Goal: Task Accomplishment & Management: Use online tool/utility

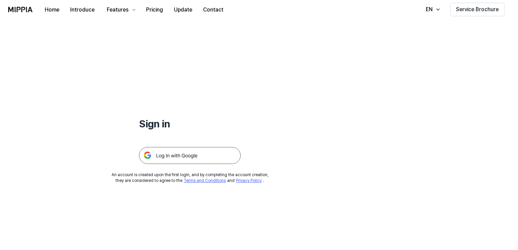
click at [198, 153] on img at bounding box center [190, 155] width 102 height 17
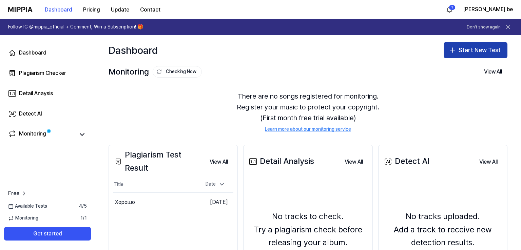
click at [462, 53] on button "Start New Test" at bounding box center [476, 50] width 64 height 16
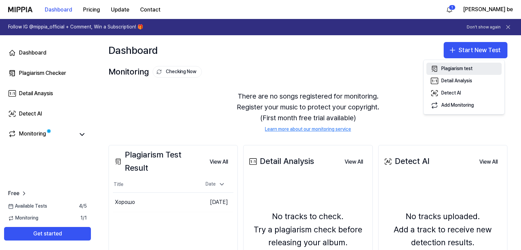
click at [472, 67] on div "Plagiarism test" at bounding box center [456, 68] width 31 height 7
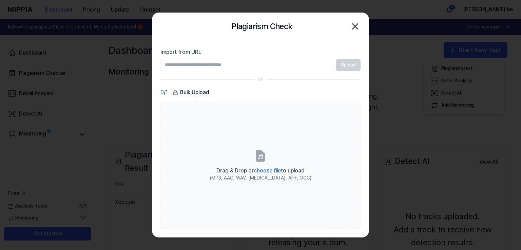
click at [249, 64] on input "Import from URL" at bounding box center [246, 65] width 173 height 12
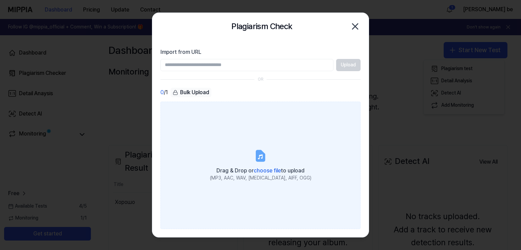
click at [250, 170] on span "Drag & Drop or choose file to upload" at bounding box center [260, 171] width 88 height 6
click at [0, 0] on input "Drag & Drop or choose file to upload (MP3, AAC, WAV, FLAC, AIFF, OGG)" at bounding box center [0, 0] width 0 height 0
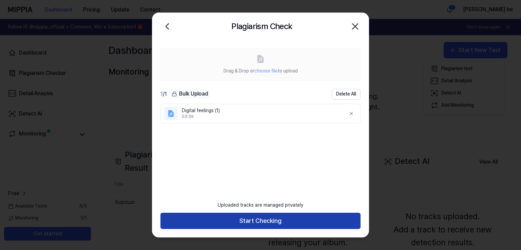
click at [262, 223] on button "Start Checking" at bounding box center [260, 221] width 200 height 16
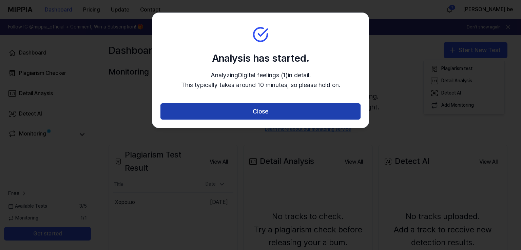
click at [266, 112] on button "Close" at bounding box center [260, 111] width 200 height 16
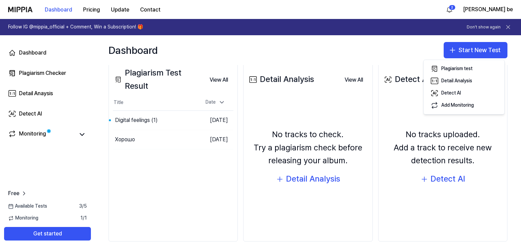
scroll to position [87, 0]
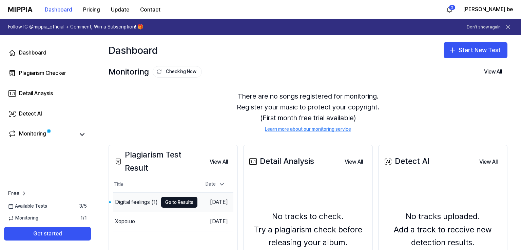
click at [129, 201] on div "Digital feelings (1)" at bounding box center [136, 202] width 43 height 8
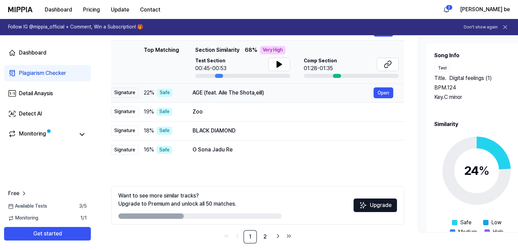
scroll to position [102, 0]
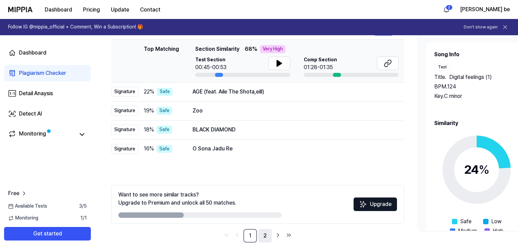
click at [265, 236] on link "2" at bounding box center [265, 236] width 14 height 14
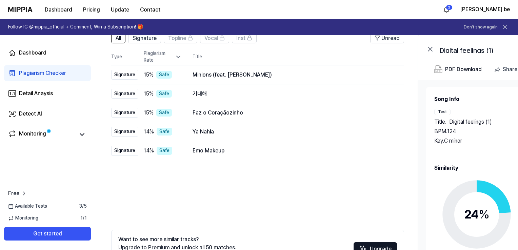
scroll to position [108, 0]
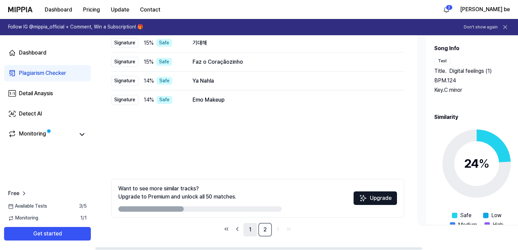
click at [252, 228] on link "1" at bounding box center [251, 230] width 14 height 14
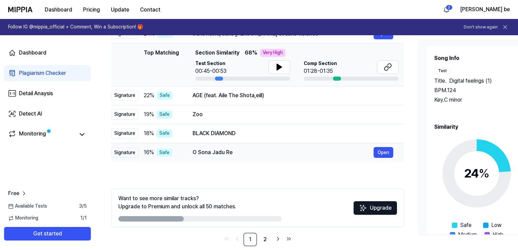
scroll to position [102, 0]
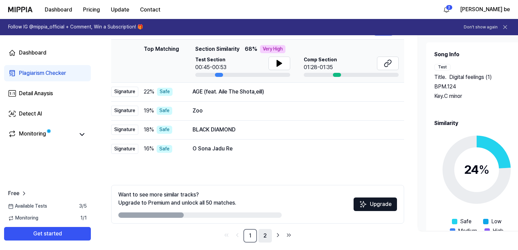
click at [264, 234] on link "2" at bounding box center [265, 236] width 14 height 14
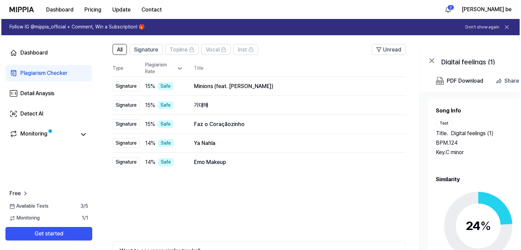
scroll to position [0, 0]
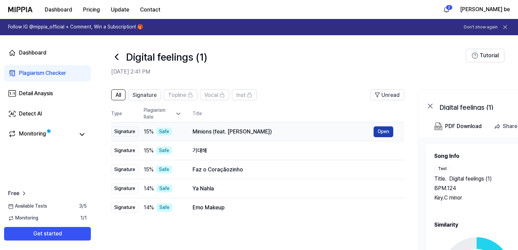
click at [381, 131] on button "Open" at bounding box center [384, 131] width 20 height 11
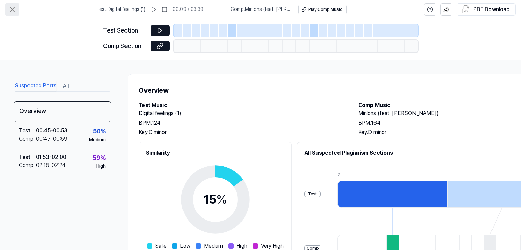
click at [12, 8] on icon at bounding box center [12, 9] width 4 height 4
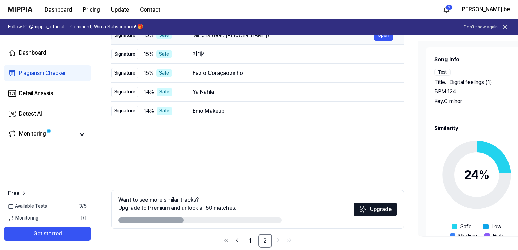
scroll to position [102, 0]
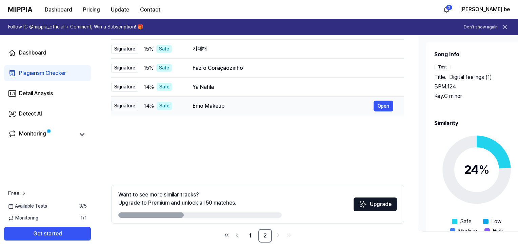
drag, startPoint x: 381, startPoint y: 102, endPoint x: 365, endPoint y: 102, distance: 16.6
click at [382, 102] on button "Open" at bounding box center [384, 106] width 20 height 11
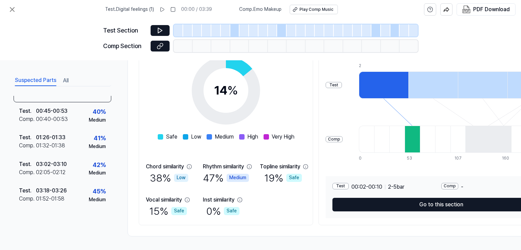
scroll to position [0, 0]
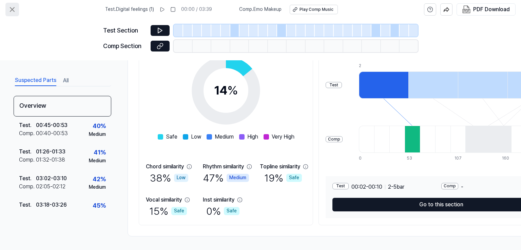
click at [12, 7] on icon at bounding box center [12, 9] width 8 height 8
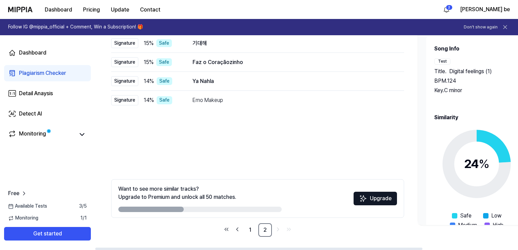
scroll to position [108, 0]
click at [253, 227] on link "1" at bounding box center [251, 230] width 14 height 14
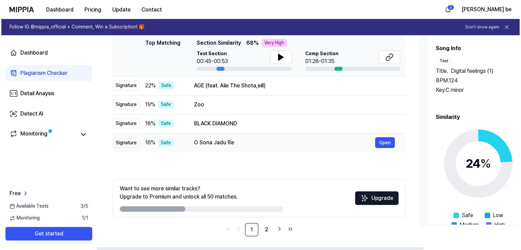
scroll to position [0, 0]
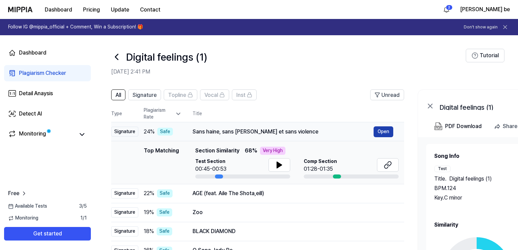
click at [387, 130] on button "Open" at bounding box center [384, 131] width 20 height 11
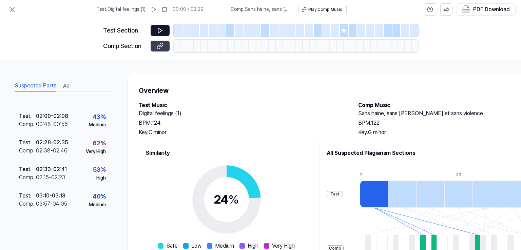
click at [164, 44] on button at bounding box center [160, 46] width 19 height 11
click at [11, 12] on icon at bounding box center [12, 9] width 8 height 8
